Goal: Task Accomplishment & Management: Use online tool/utility

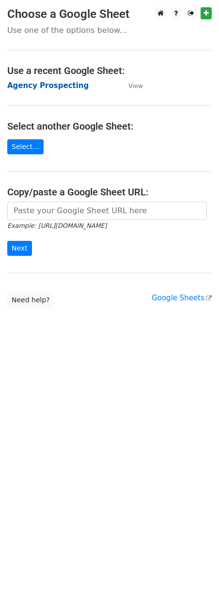
click at [27, 85] on strong "Agency Prospecting" at bounding box center [47, 85] width 81 height 9
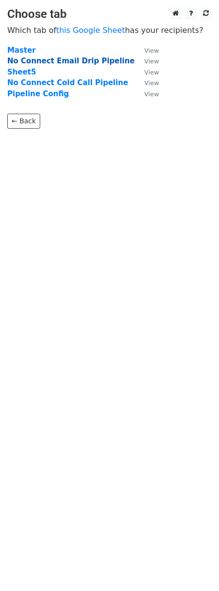
click at [41, 63] on strong "No Connect Email Drip Pipeline" at bounding box center [70, 61] width 127 height 9
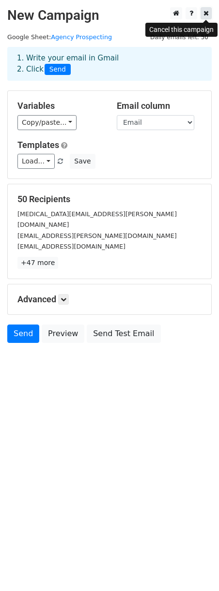
click at [207, 13] on icon at bounding box center [205, 13] width 5 height 7
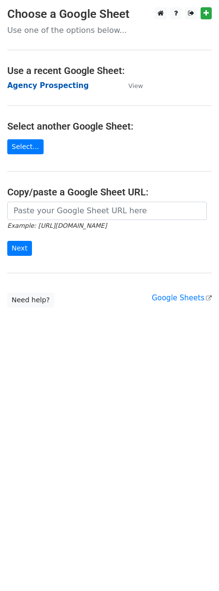
click at [42, 85] on strong "Agency Prospecting" at bounding box center [47, 85] width 81 height 9
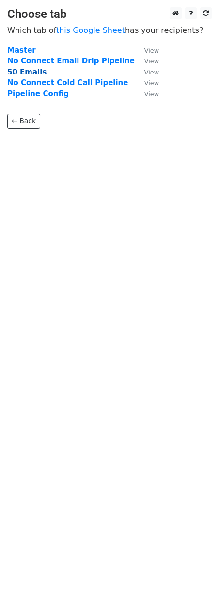
click at [15, 73] on strong "50 Emails" at bounding box center [26, 72] width 39 height 9
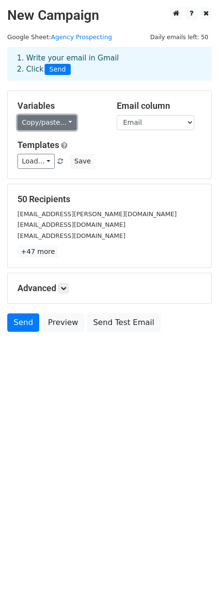
click at [65, 124] on link "Copy/paste..." at bounding box center [46, 122] width 59 height 15
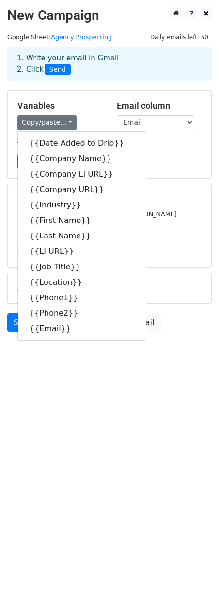
click at [87, 112] on div "Variables Copy/paste... {{Date Added to Drip}} {{Company Name}} {{Company LI UR…" at bounding box center [59, 115] width 99 height 29
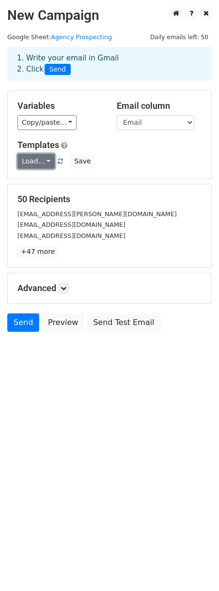
click at [42, 161] on link "Load..." at bounding box center [35, 161] width 37 height 15
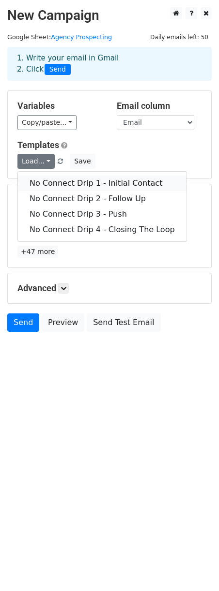
click at [46, 181] on link "No Connect Drip 1 - Initial Contact" at bounding box center [102, 182] width 168 height 15
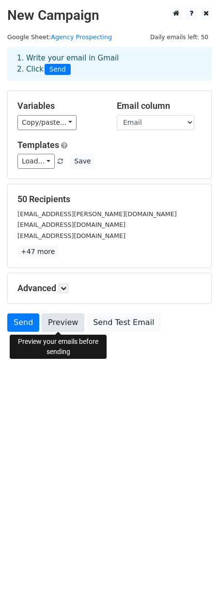
click at [52, 321] on link "Preview" at bounding box center [63, 322] width 43 height 18
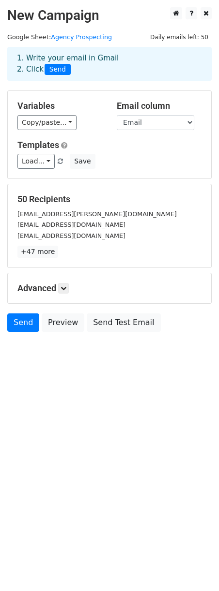
click at [103, 464] on html "New Campaign Daily emails left: 50 Google Sheet: Agency Prospecting 1. Write yo…" at bounding box center [109, 295] width 219 height 591
